Goal: Transaction & Acquisition: Book appointment/travel/reservation

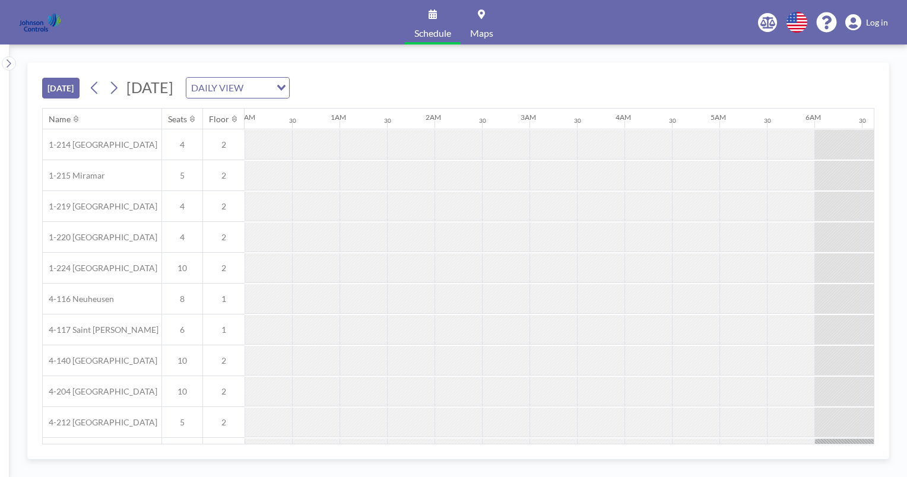
scroll to position [0, 997]
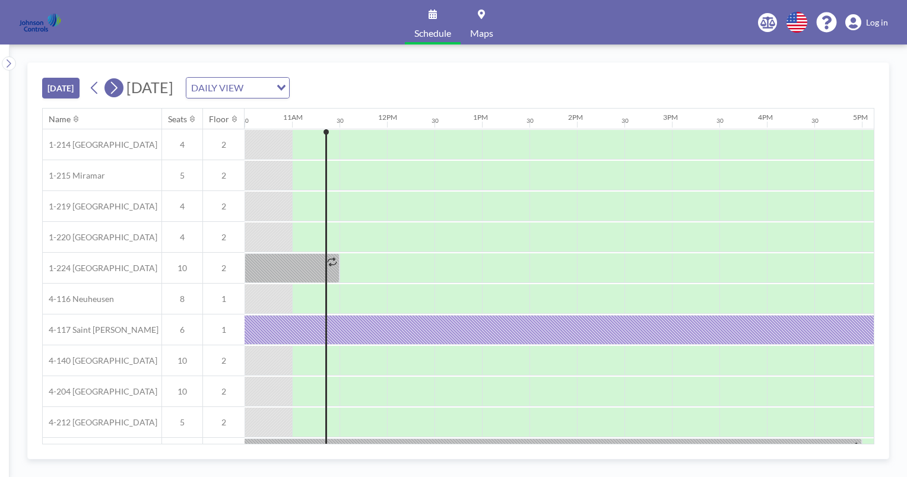
click at [116, 88] on icon at bounding box center [113, 88] width 11 height 18
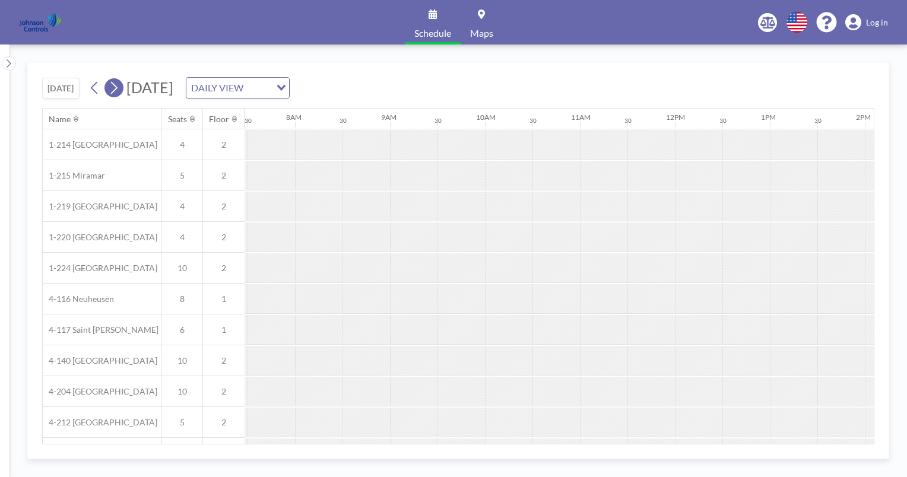
scroll to position [0, 712]
click at [116, 88] on icon at bounding box center [113, 88] width 11 height 18
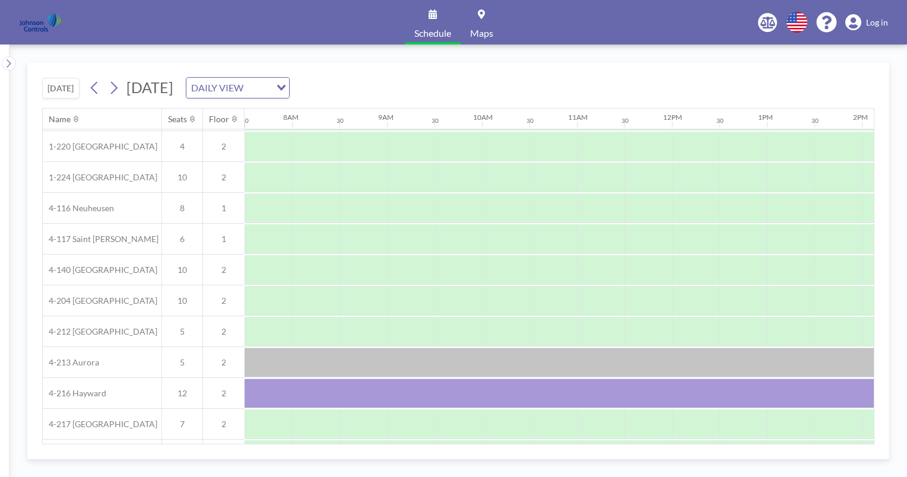
scroll to position [96, 712]
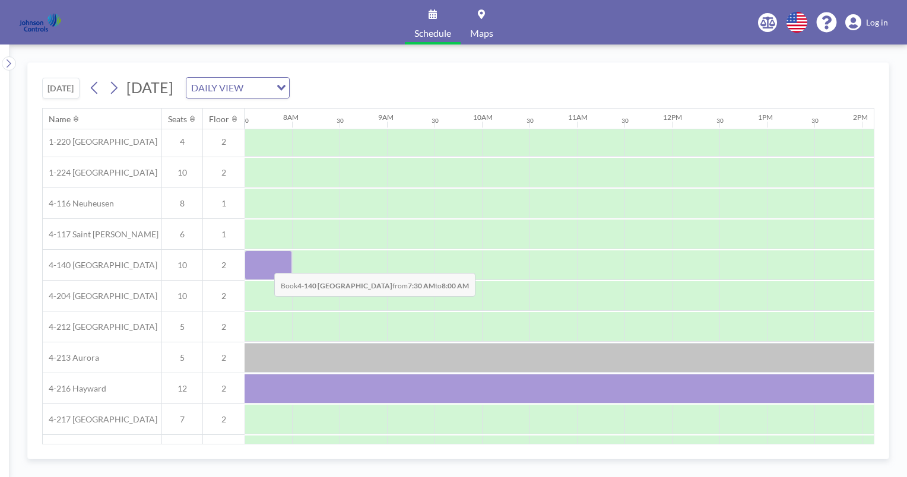
click at [265, 264] on div at bounding box center [268, 265] width 47 height 30
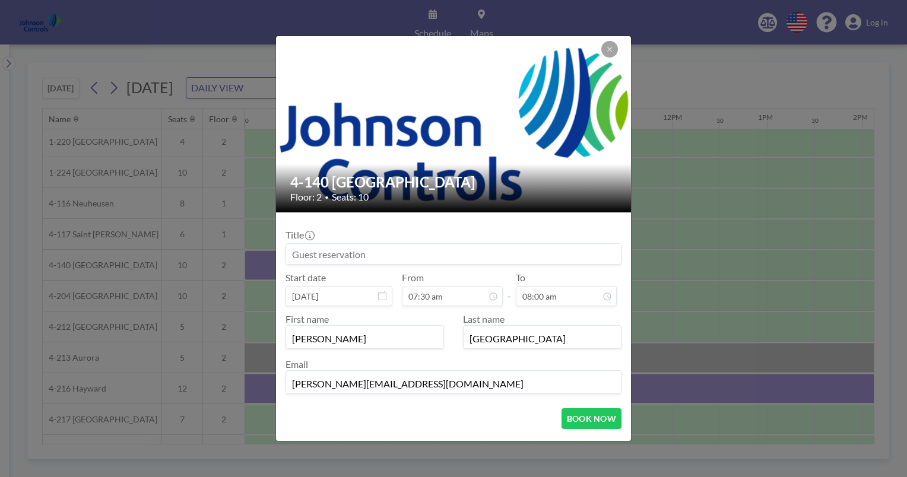
click at [265, 264] on div "4-140 London Floor: 2 • Seats: 10 Title Start date [DATE] From 07:30 am - To 08…" at bounding box center [453, 238] width 907 height 477
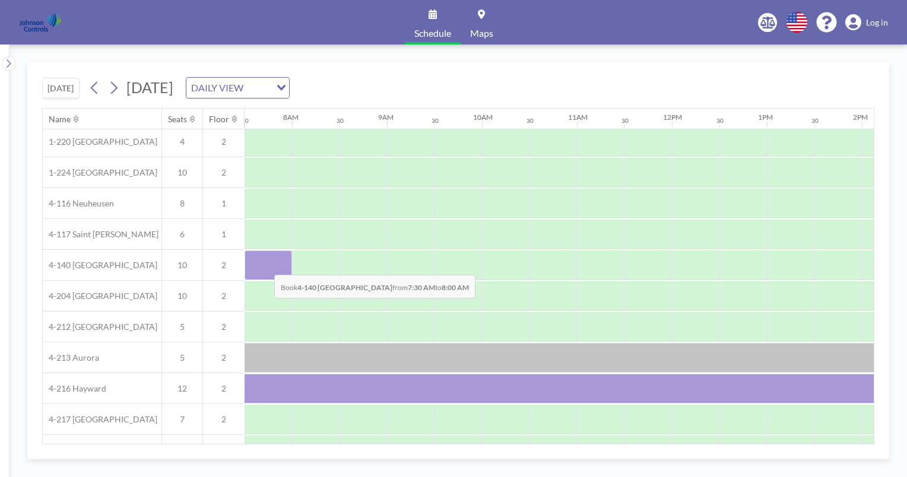
click at [265, 265] on div at bounding box center [268, 265] width 47 height 30
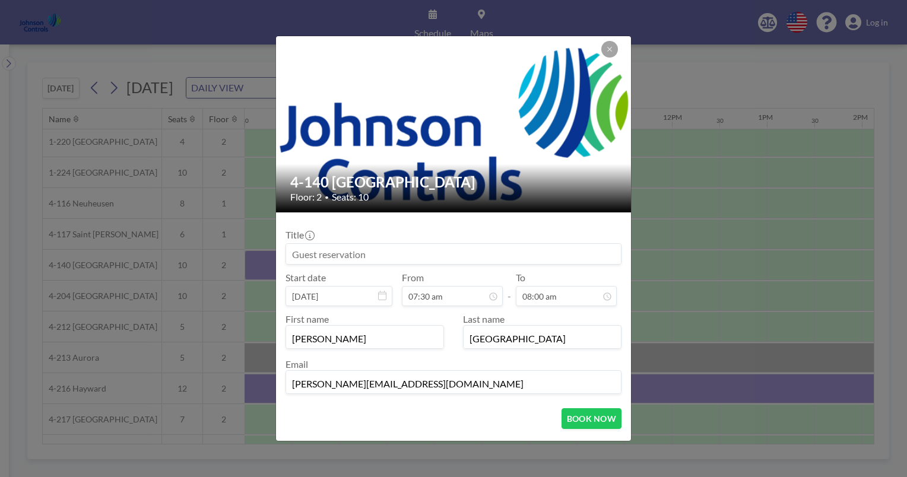
click at [293, 254] on input at bounding box center [453, 254] width 335 height 20
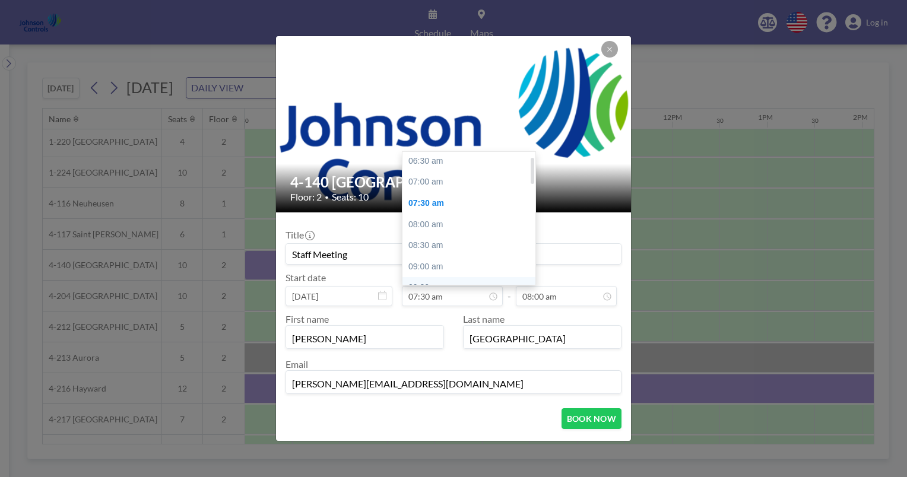
scroll to position [21, 0]
type input "Staff Meeting"
click at [418, 181] on div "07:00 am" at bounding box center [471, 183] width 139 height 21
type input "07:00 am"
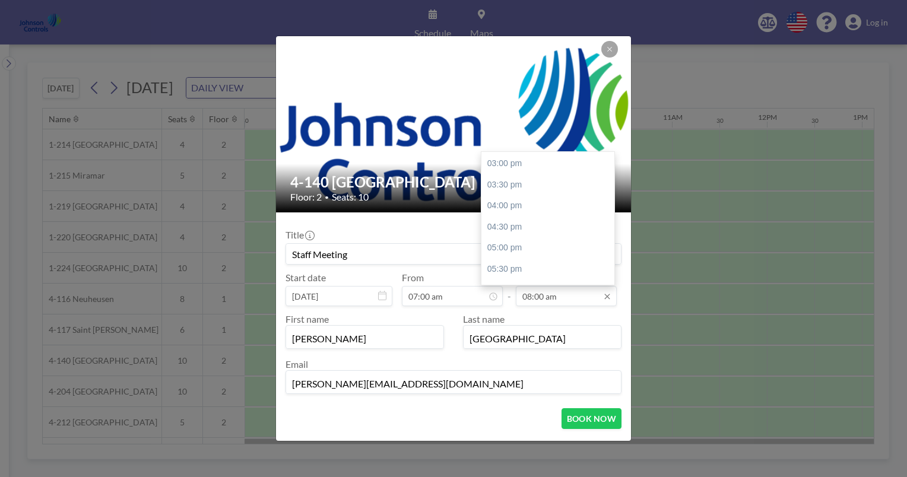
scroll to position [386, 0]
click at [515, 242] on div "05:00 pm" at bounding box center [550, 241] width 139 height 21
type input "05:00 pm"
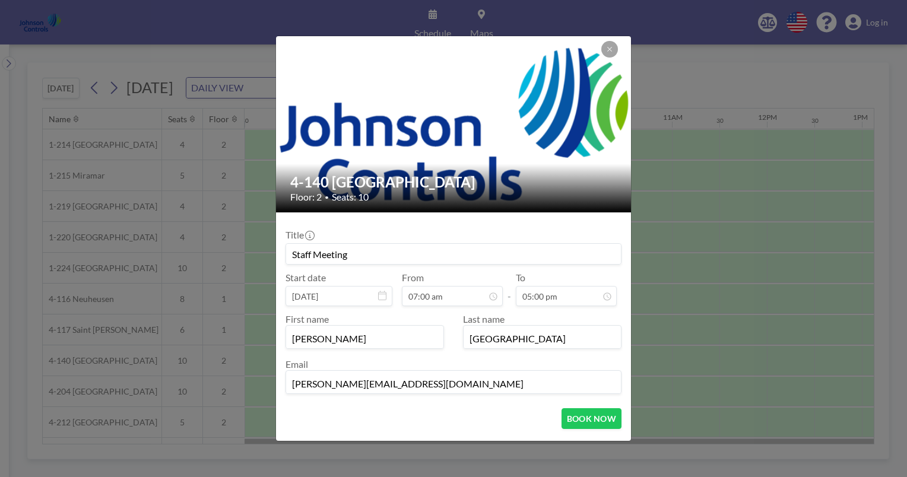
scroll to position [42, 0]
click at [322, 343] on input "[PERSON_NAME]" at bounding box center [364, 338] width 157 height 20
type input "S"
type input "[PERSON_NAME]"
click at [511, 342] on input "[GEOGRAPHIC_DATA]" at bounding box center [542, 338] width 157 height 20
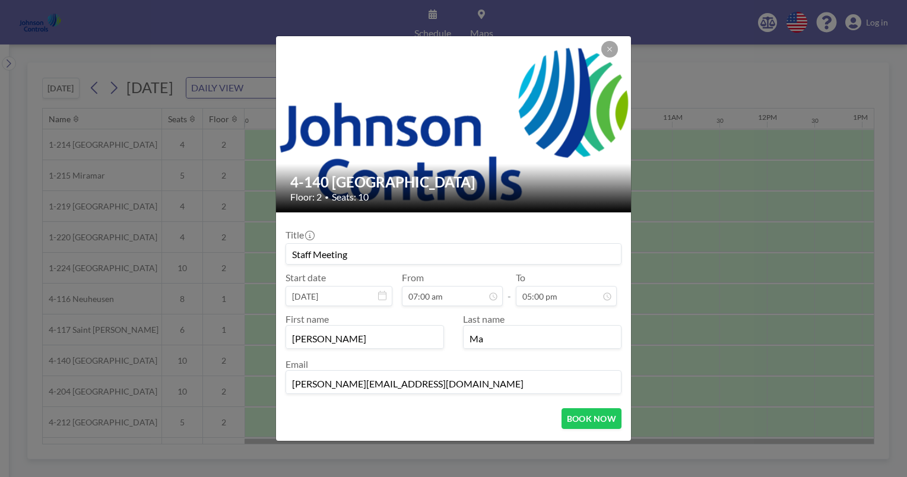
type input "M"
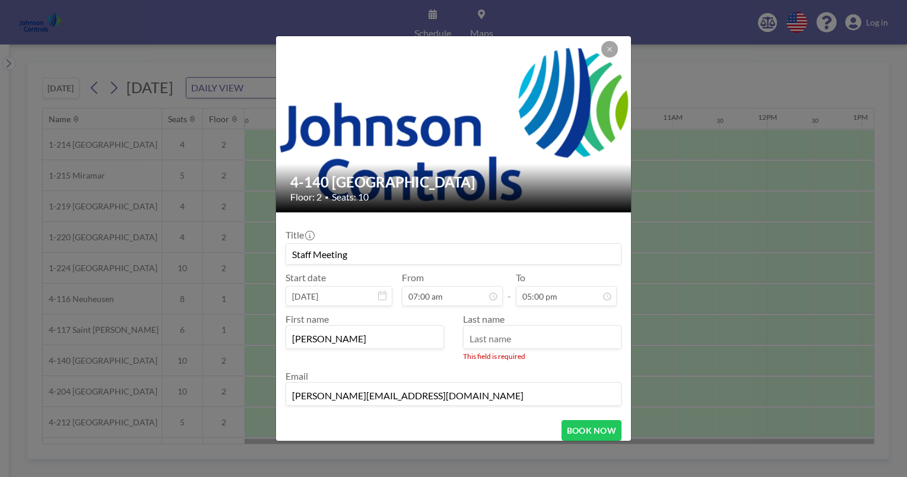
click at [344, 345] on input "[PERSON_NAME]" at bounding box center [364, 338] width 157 height 20
type input "C"
click at [356, 258] on input "Staff Meeting" at bounding box center [453, 254] width 335 height 20
type input "S"
type input "[PERSON_NAME]"
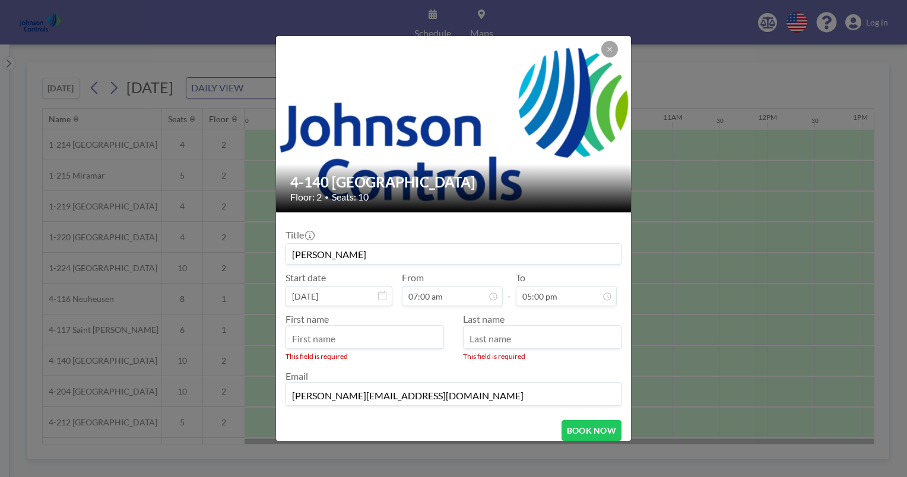
click at [366, 354] on div "This field is required" at bounding box center [365, 356] width 158 height 9
click at [351, 338] on input "text" at bounding box center [364, 338] width 157 height 20
type input "[PERSON_NAME]"
click at [505, 344] on input "text" at bounding box center [542, 338] width 157 height 20
type input "[GEOGRAPHIC_DATA]"
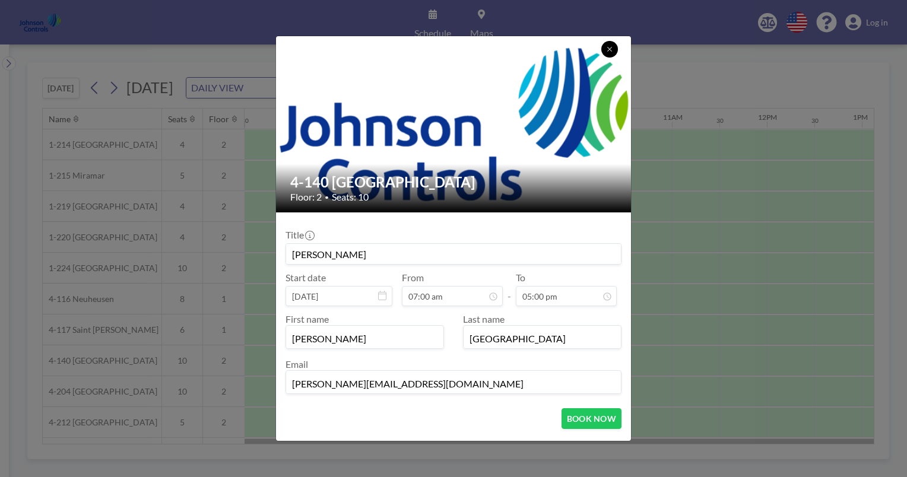
click at [611, 50] on icon at bounding box center [609, 49] width 7 height 7
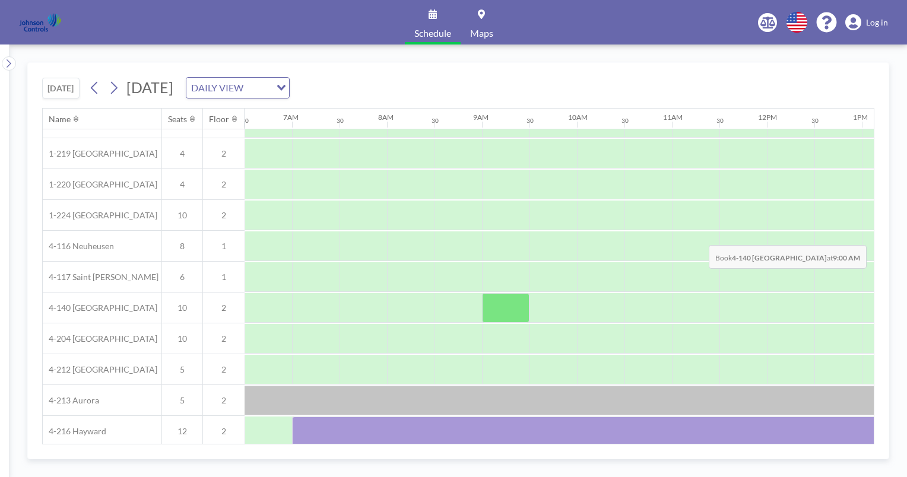
scroll to position [66, 617]
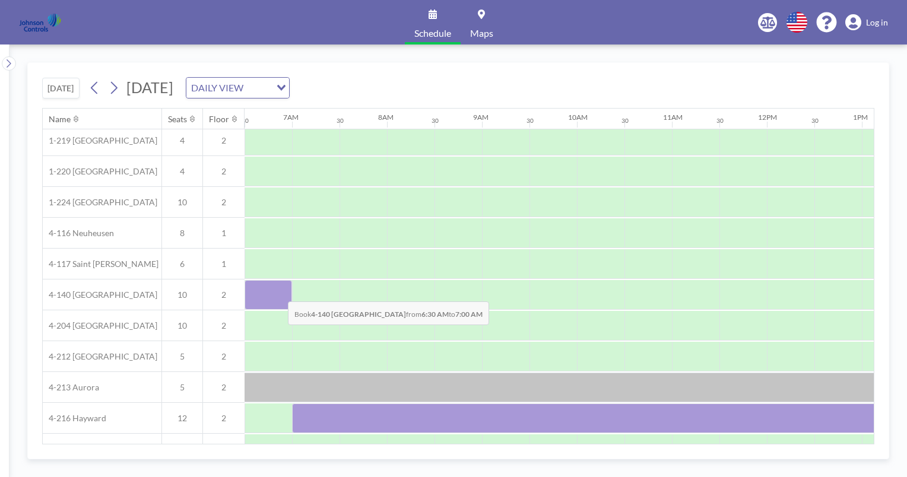
click at [278, 292] on div at bounding box center [268, 295] width 47 height 30
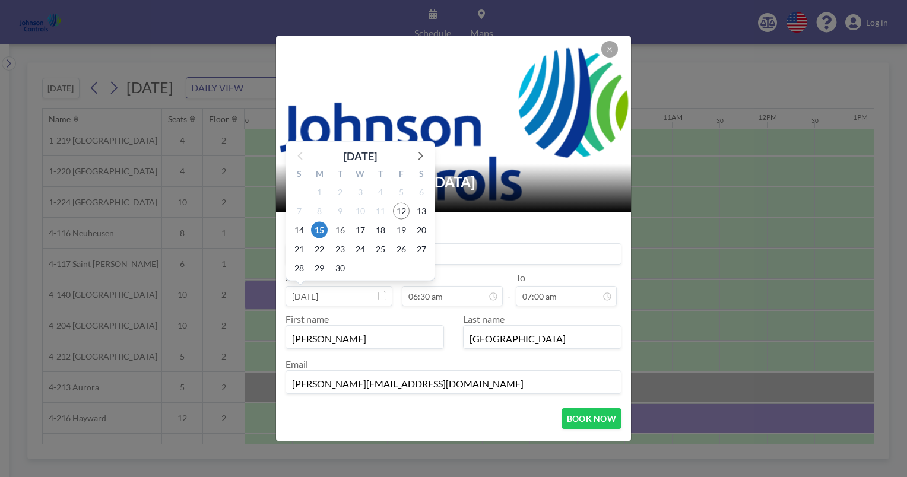
scroll to position [21, 0]
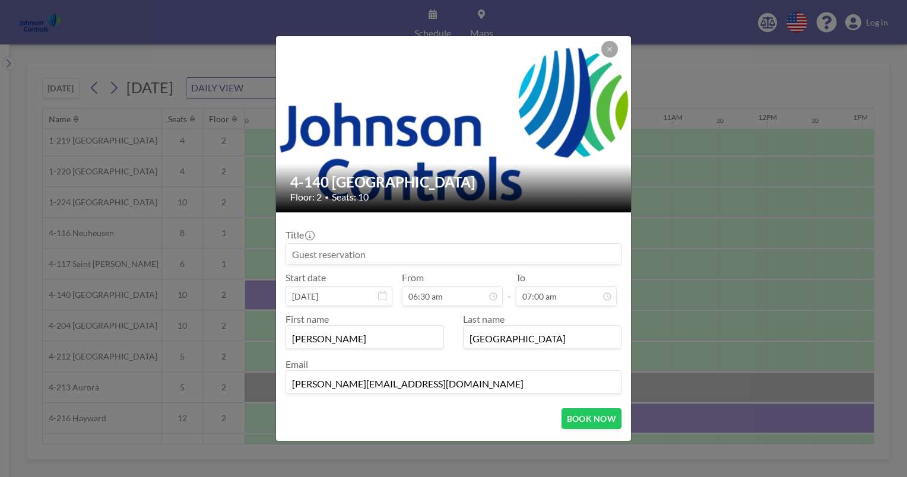
click at [339, 259] on input at bounding box center [453, 254] width 335 height 20
type input "[PERSON_NAME]"
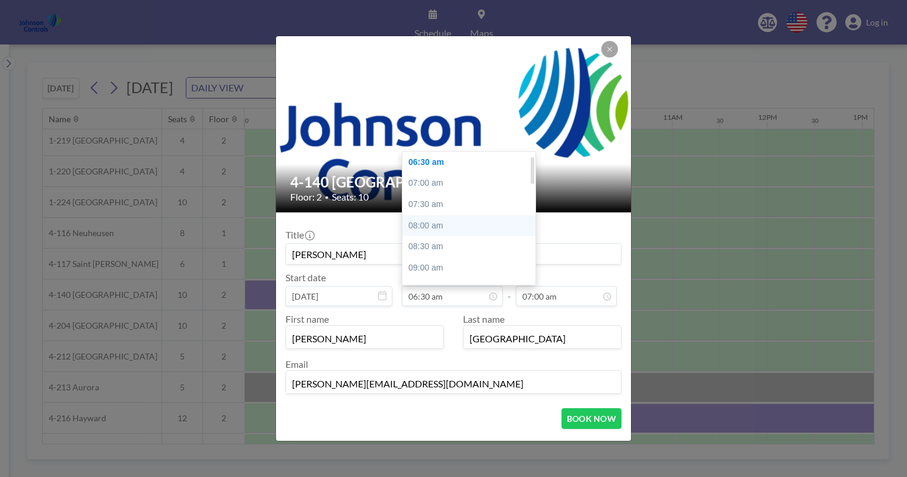
click at [437, 226] on div "08:00 am" at bounding box center [471, 225] width 139 height 21
type input "08:00 am"
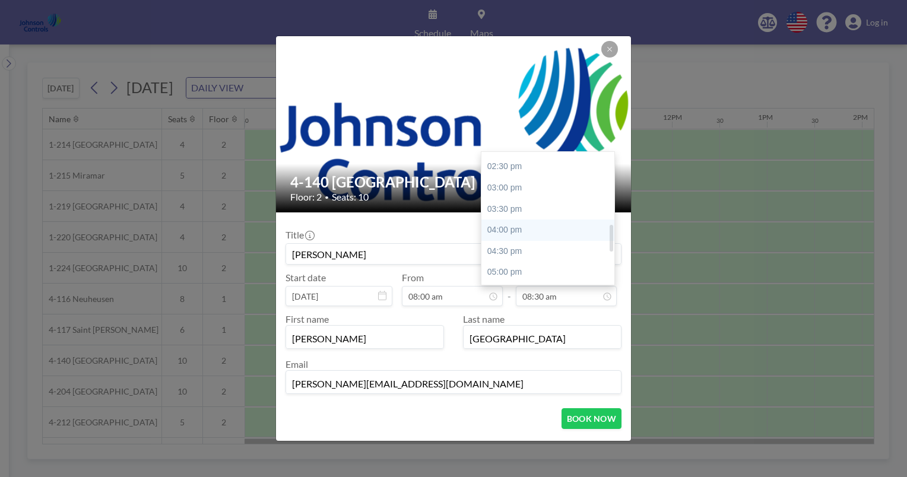
scroll to position [362, 0]
click at [496, 265] on div "05:00 pm" at bounding box center [550, 265] width 139 height 21
type input "05:00 pm"
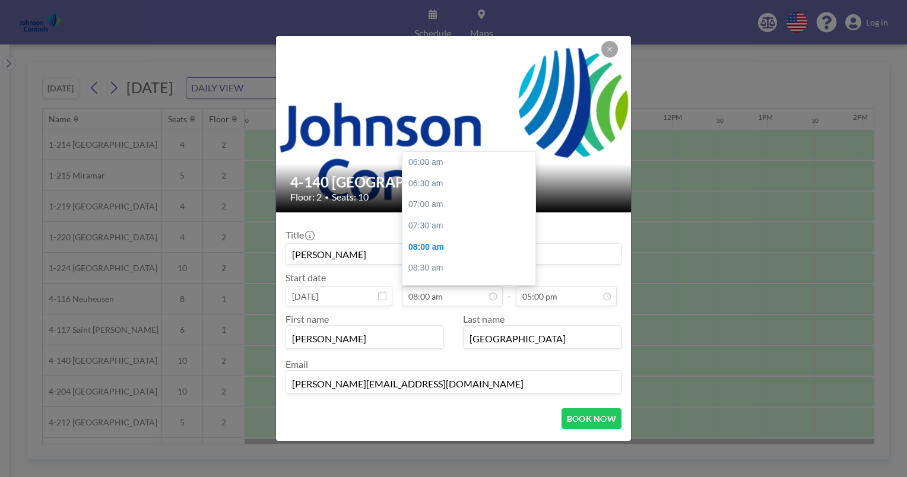
scroll to position [84, 0]
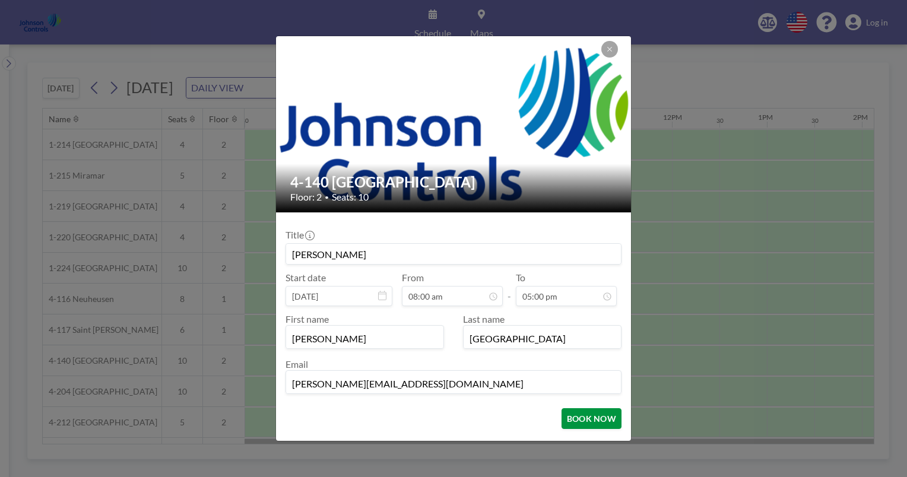
click at [579, 417] on button "BOOK NOW" at bounding box center [592, 418] width 60 height 21
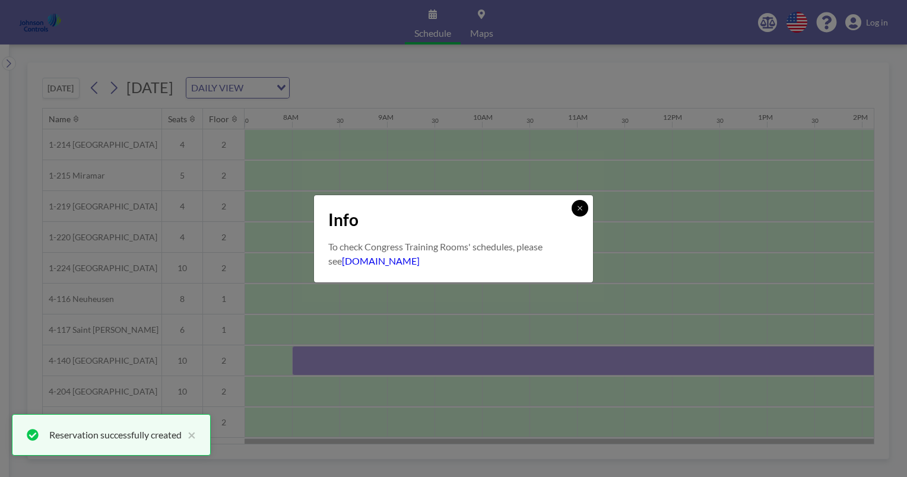
click at [579, 209] on icon at bounding box center [580, 208] width 4 height 4
